Goal: Transaction & Acquisition: Purchase product/service

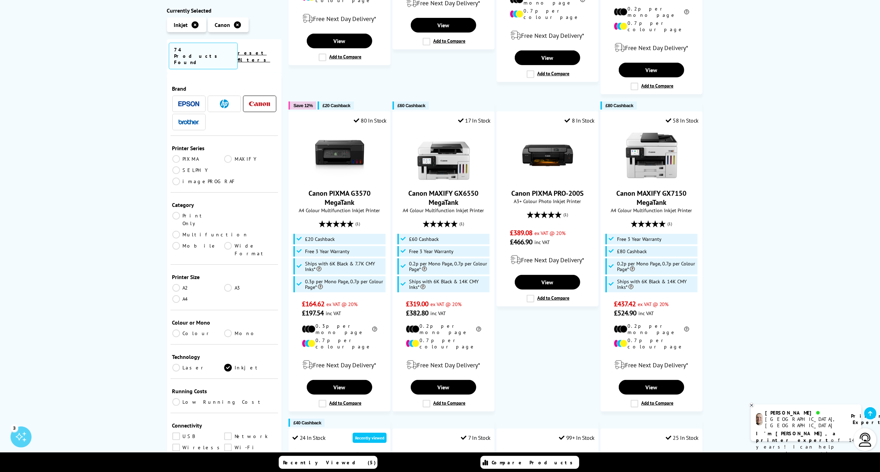
scroll to position [700, 0]
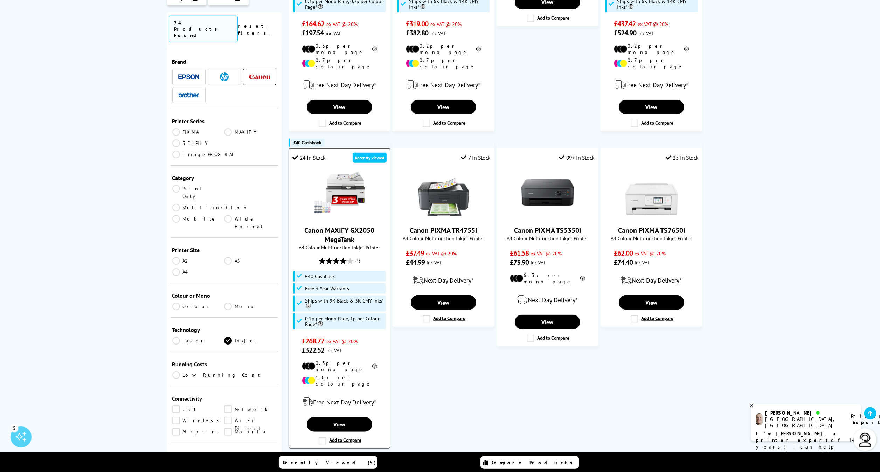
click at [339, 166] on img at bounding box center [339, 192] width 53 height 53
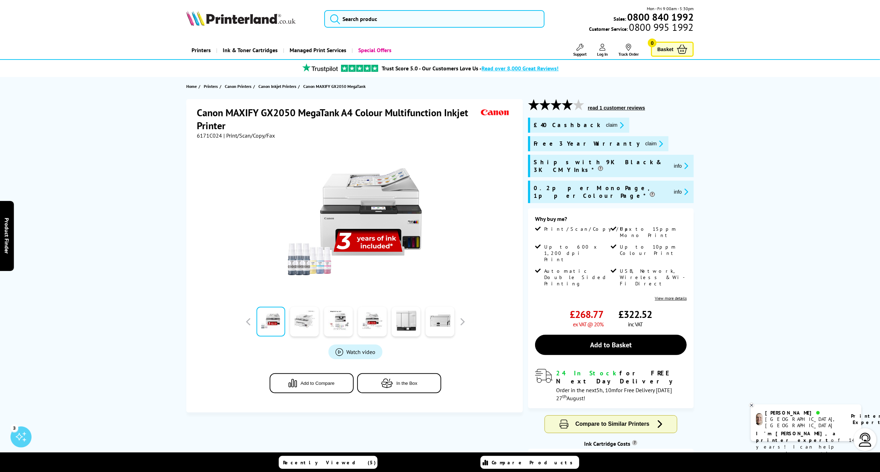
click at [299, 330] on link at bounding box center [304, 322] width 29 height 30
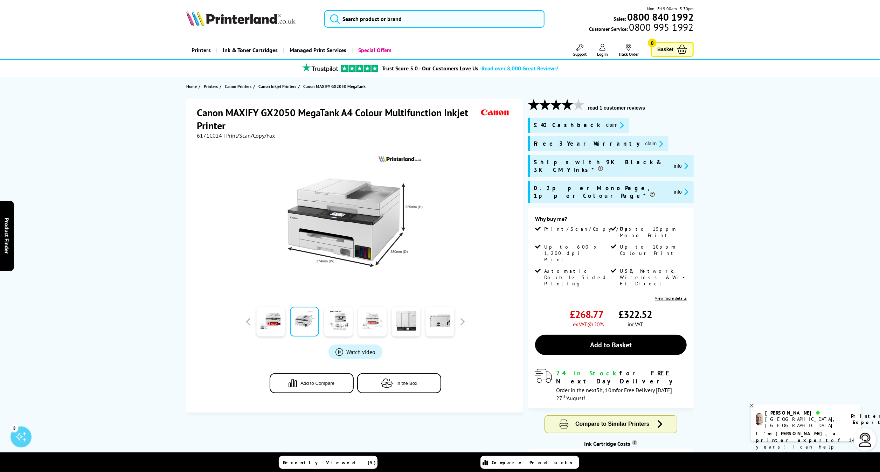
drag, startPoint x: 329, startPoint y: 328, endPoint x: 365, endPoint y: 329, distance: 35.7
click at [335, 329] on link at bounding box center [338, 322] width 29 height 30
click at [378, 329] on link at bounding box center [372, 322] width 29 height 30
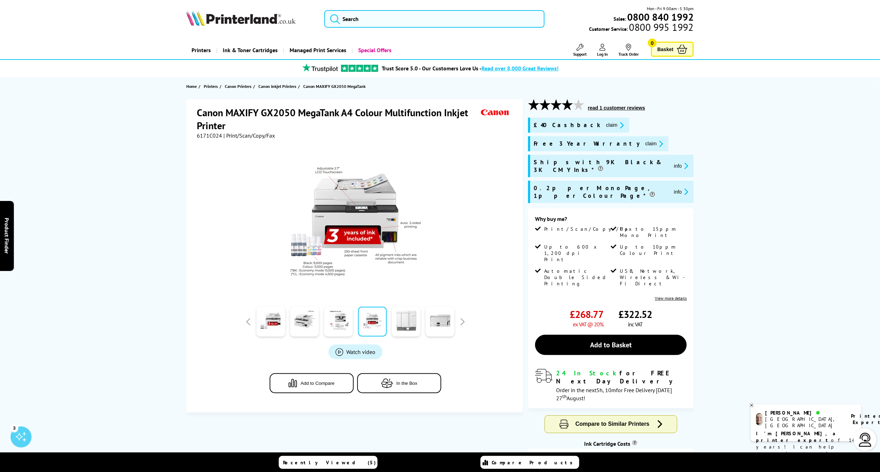
click at [404, 327] on link at bounding box center [406, 322] width 29 height 30
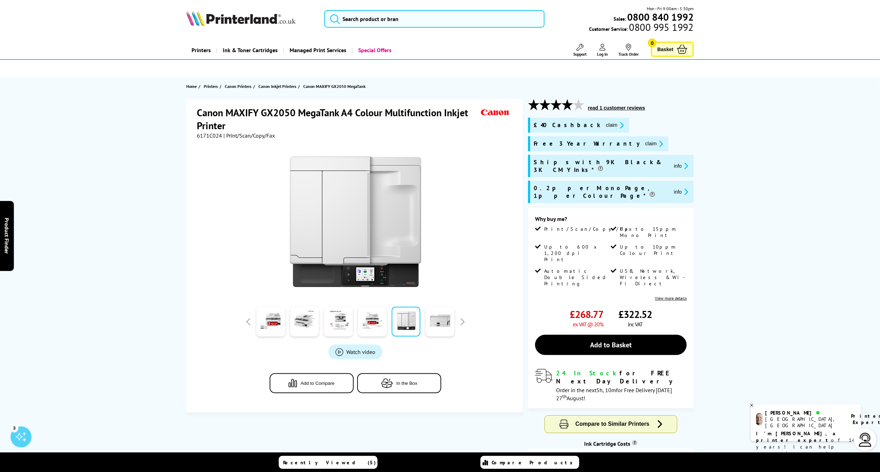
click at [419, 319] on link at bounding box center [406, 322] width 29 height 30
click at [452, 317] on link at bounding box center [440, 322] width 29 height 30
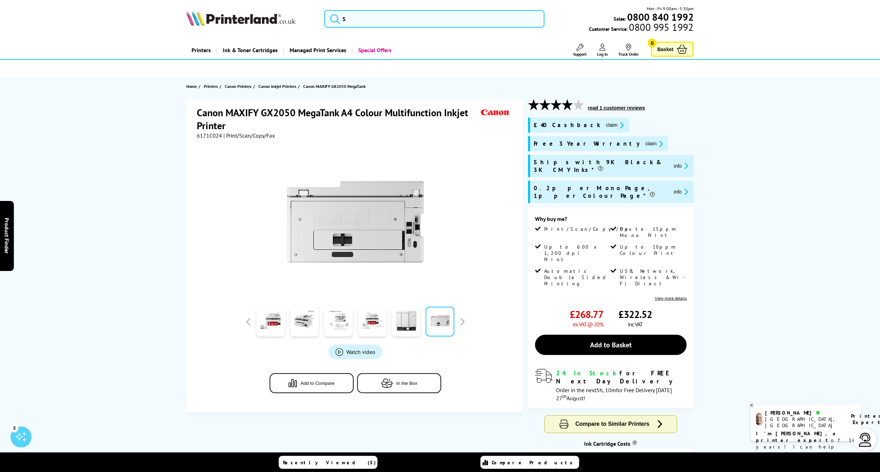
click at [346, 321] on link at bounding box center [338, 322] width 29 height 30
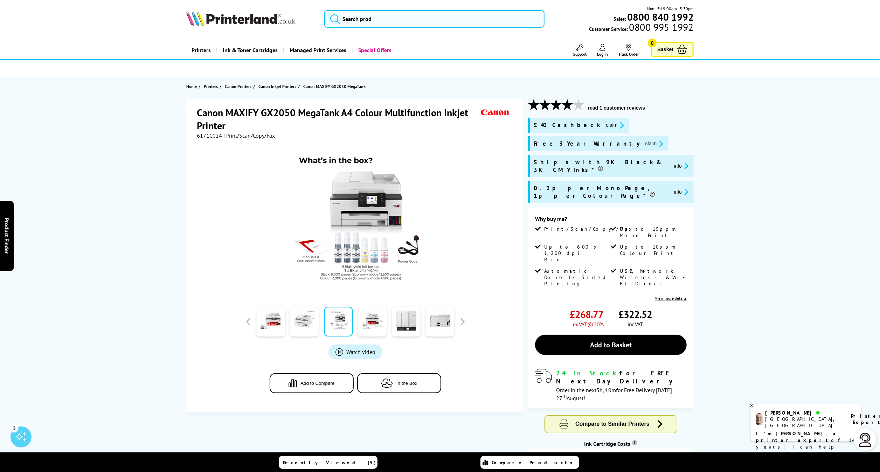
click at [303, 323] on link at bounding box center [304, 322] width 29 height 30
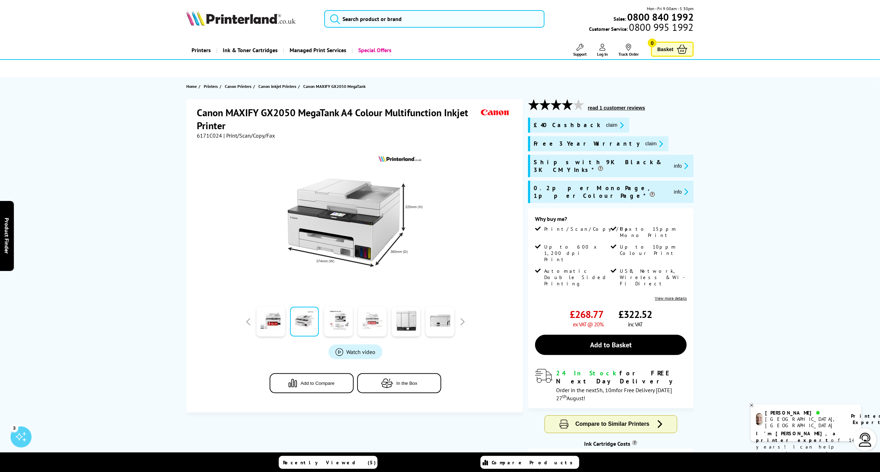
click at [372, 318] on link at bounding box center [372, 322] width 29 height 30
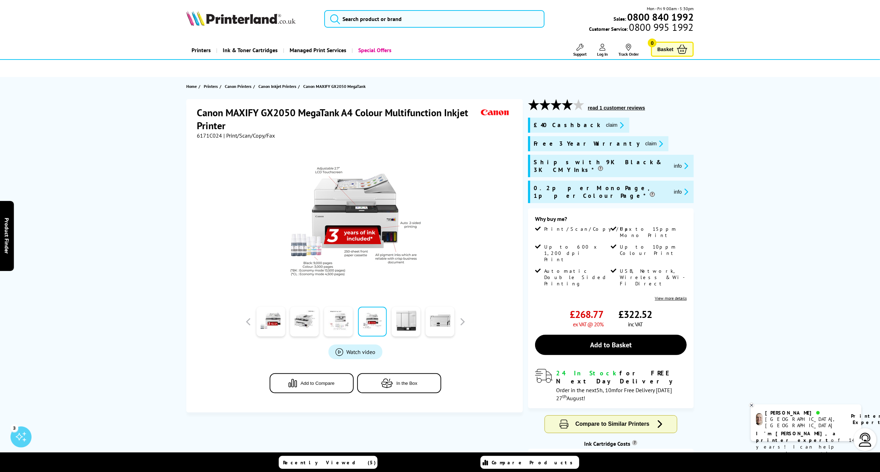
click at [335, 320] on link at bounding box center [338, 322] width 29 height 30
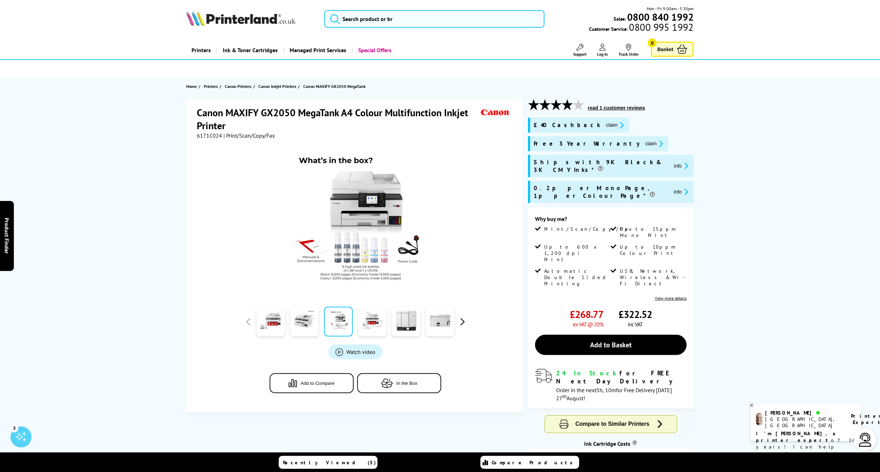
click at [466, 321] on button "button" at bounding box center [462, 322] width 11 height 11
